Goal: Book appointment/travel/reservation

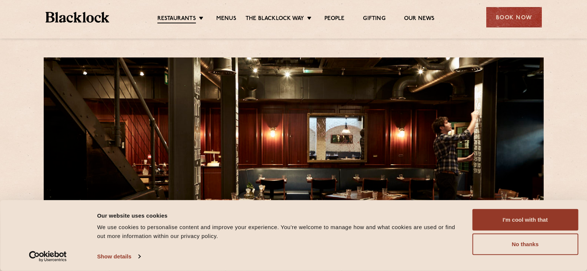
click at [498, 218] on button "I'm cool with that" at bounding box center [525, 219] width 106 height 21
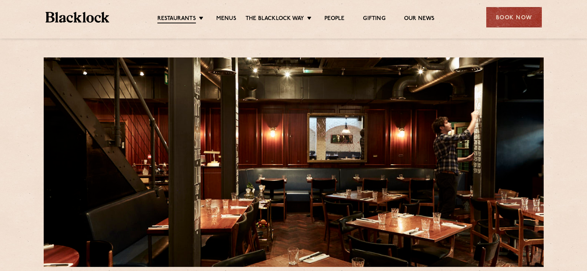
click at [512, 16] on div "Book Now" at bounding box center [514, 17] width 56 height 20
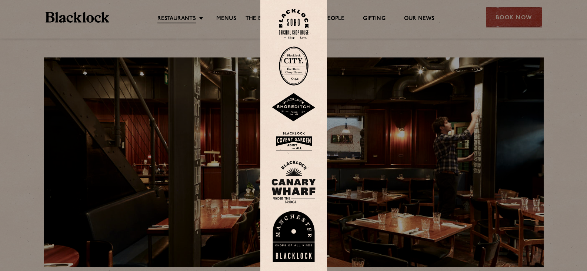
click at [297, 25] on img at bounding box center [294, 24] width 30 height 30
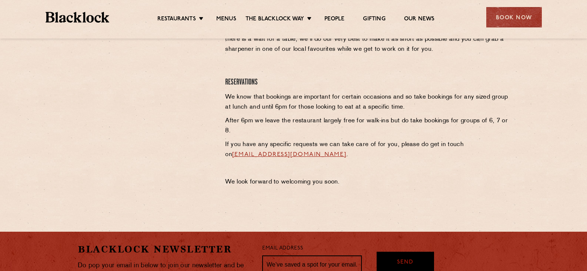
scroll to position [163, 0]
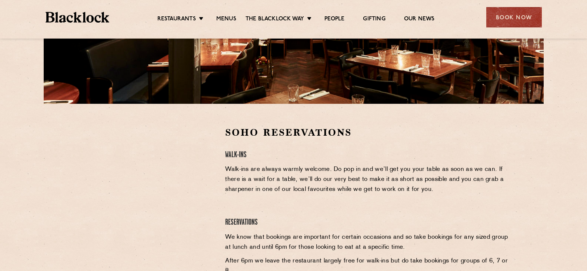
click at [234, 19] on link "Menus" at bounding box center [226, 19] width 20 height 7
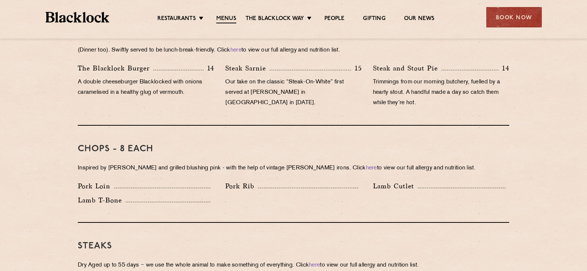
scroll to position [518, 0]
